Goal: Navigation & Orientation: Find specific page/section

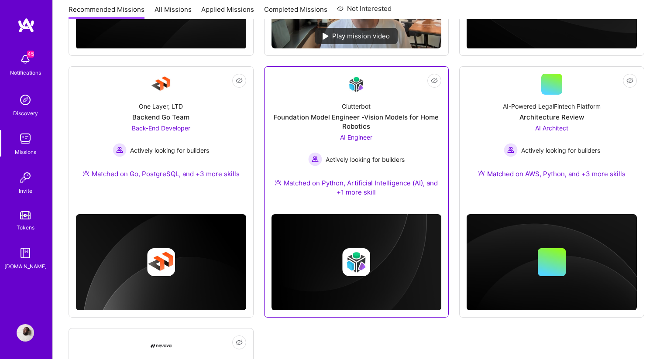
scroll to position [327, 0]
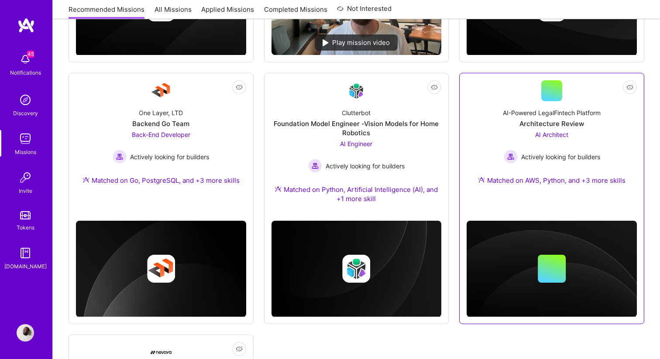
click at [521, 204] on div at bounding box center [552, 260] width 170 height 114
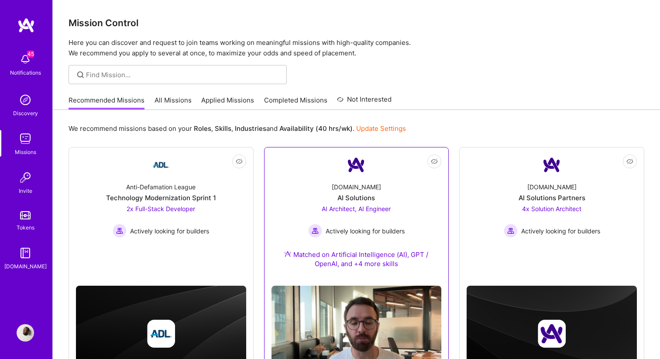
scroll to position [0, 0]
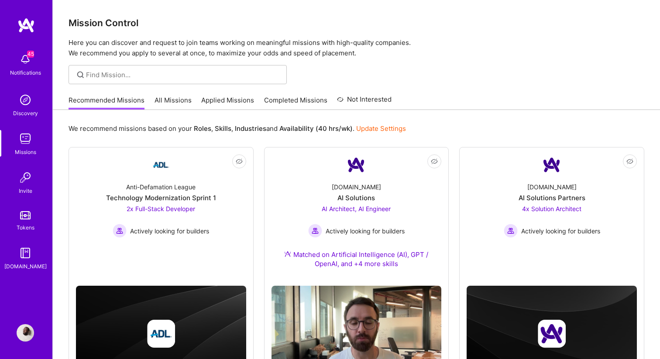
click at [28, 19] on img at bounding box center [25, 25] width 17 height 16
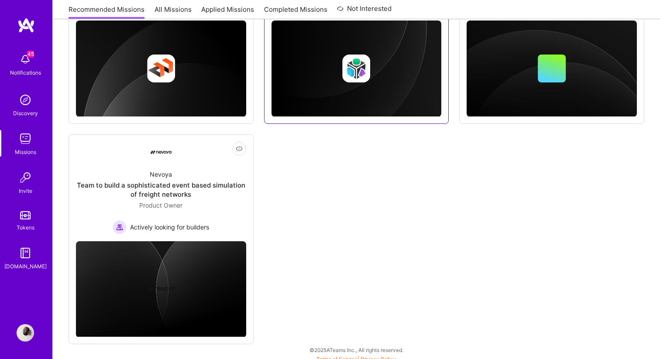
scroll to position [387, 0]
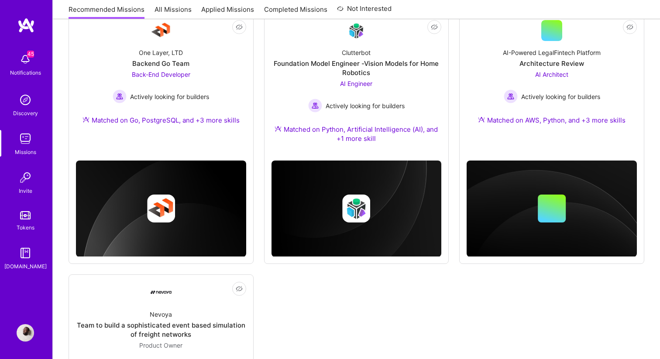
click at [22, 21] on img at bounding box center [25, 25] width 17 height 16
